Goal: Task Accomplishment & Management: Use online tool/utility

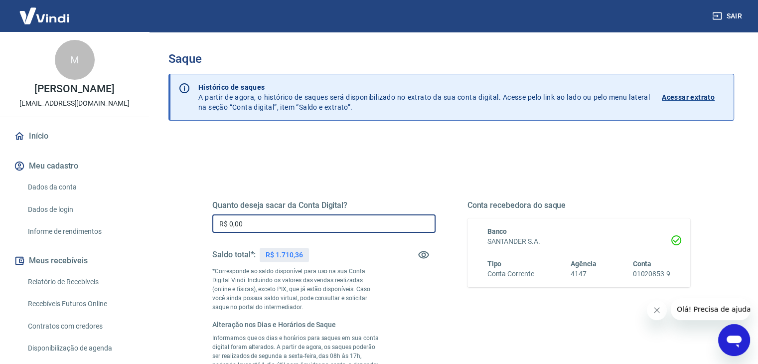
click at [347, 224] on input "R$ 0,00" at bounding box center [323, 223] width 223 height 18
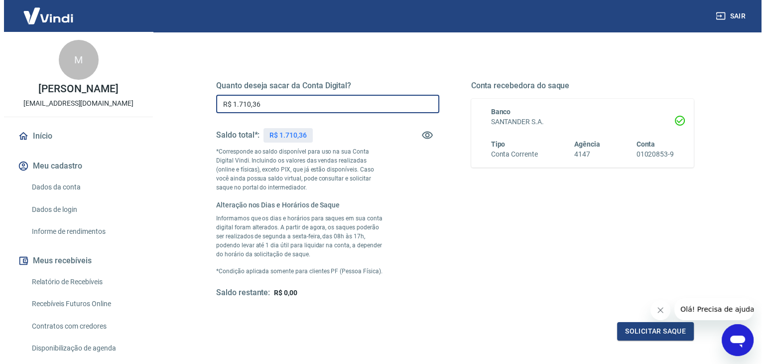
scroll to position [212, 0]
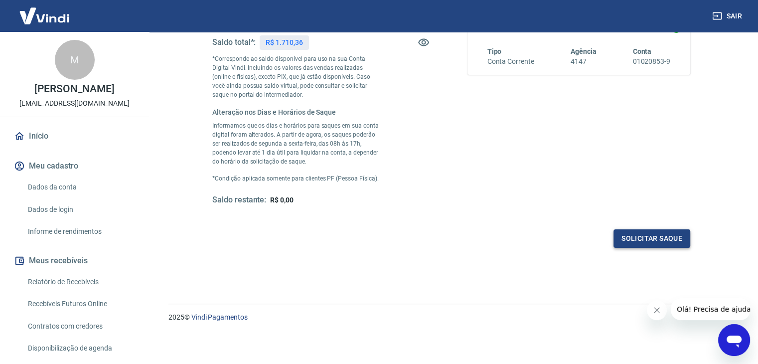
type input "R$ 1.710,36"
click at [668, 236] on button "Solicitar saque" at bounding box center [651, 238] width 77 height 18
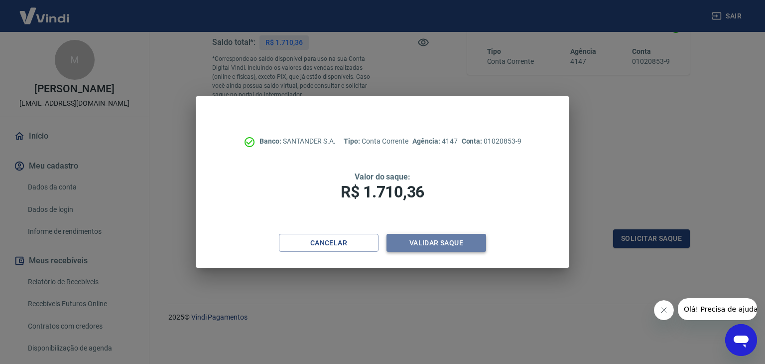
click at [422, 245] on button "Validar saque" at bounding box center [437, 243] width 100 height 18
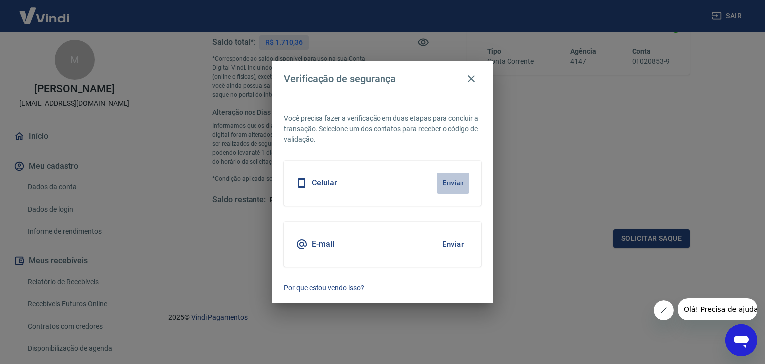
click at [456, 182] on button "Enviar" at bounding box center [453, 182] width 32 height 21
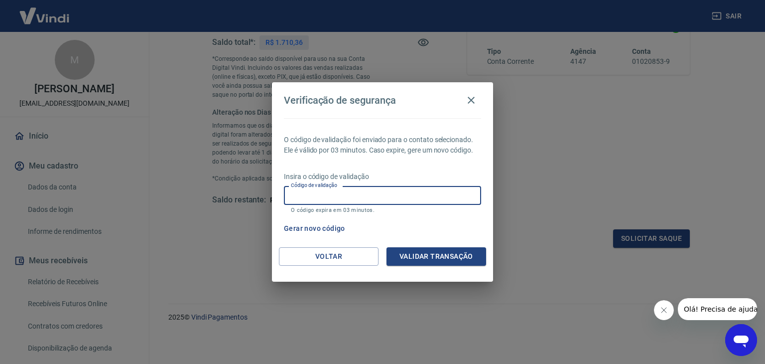
click at [391, 199] on input "Código de validação" at bounding box center [382, 195] width 197 height 18
type input "870459"
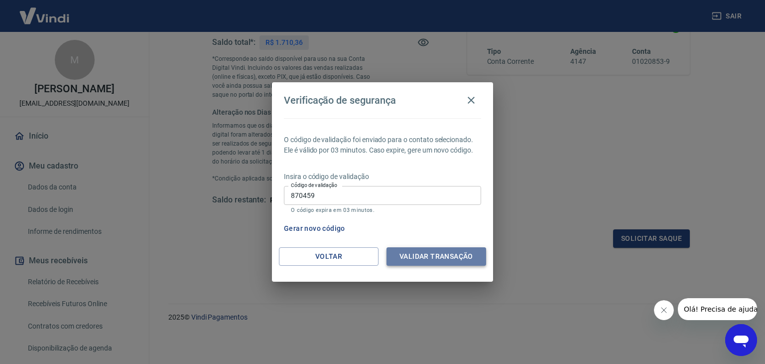
click at [421, 256] on button "Validar transação" at bounding box center [437, 256] width 100 height 18
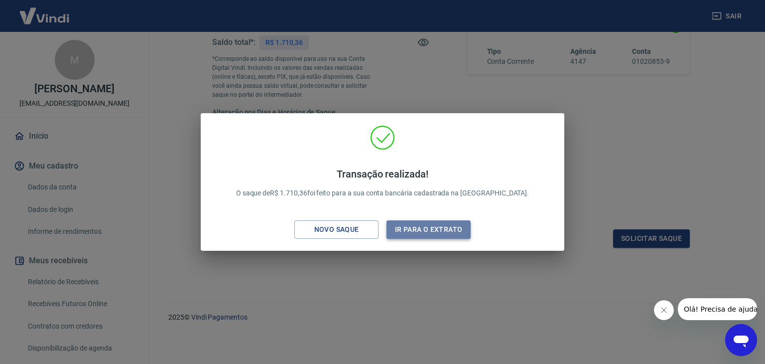
click at [418, 229] on button "Ir para o extrato" at bounding box center [429, 229] width 84 height 18
